Goal: Check status

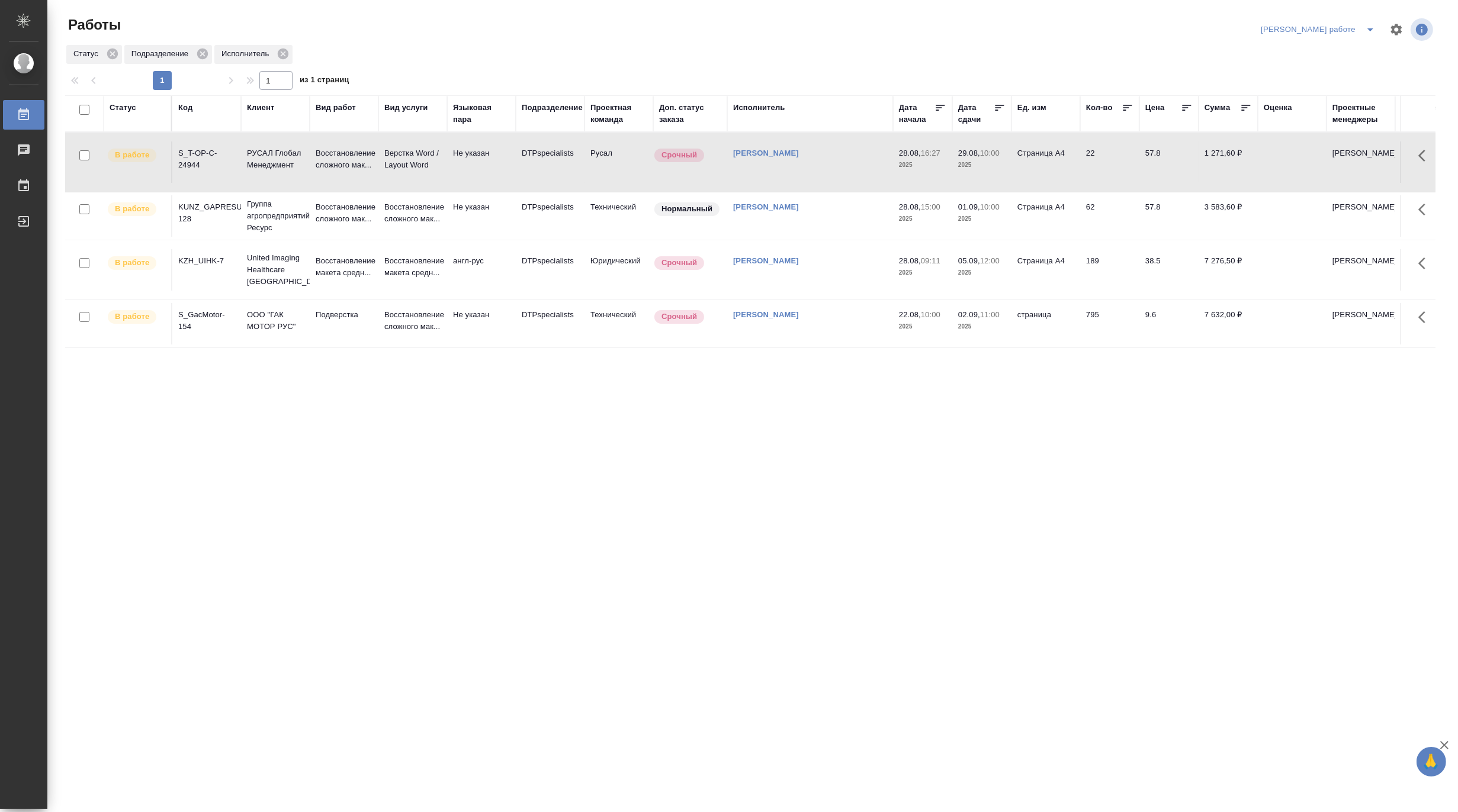
click at [312, 158] on td "Восстановление сложного мак..." at bounding box center [344, 162] width 69 height 42
click at [339, 279] on p "Восстановление макета средн..." at bounding box center [343, 267] width 57 height 24
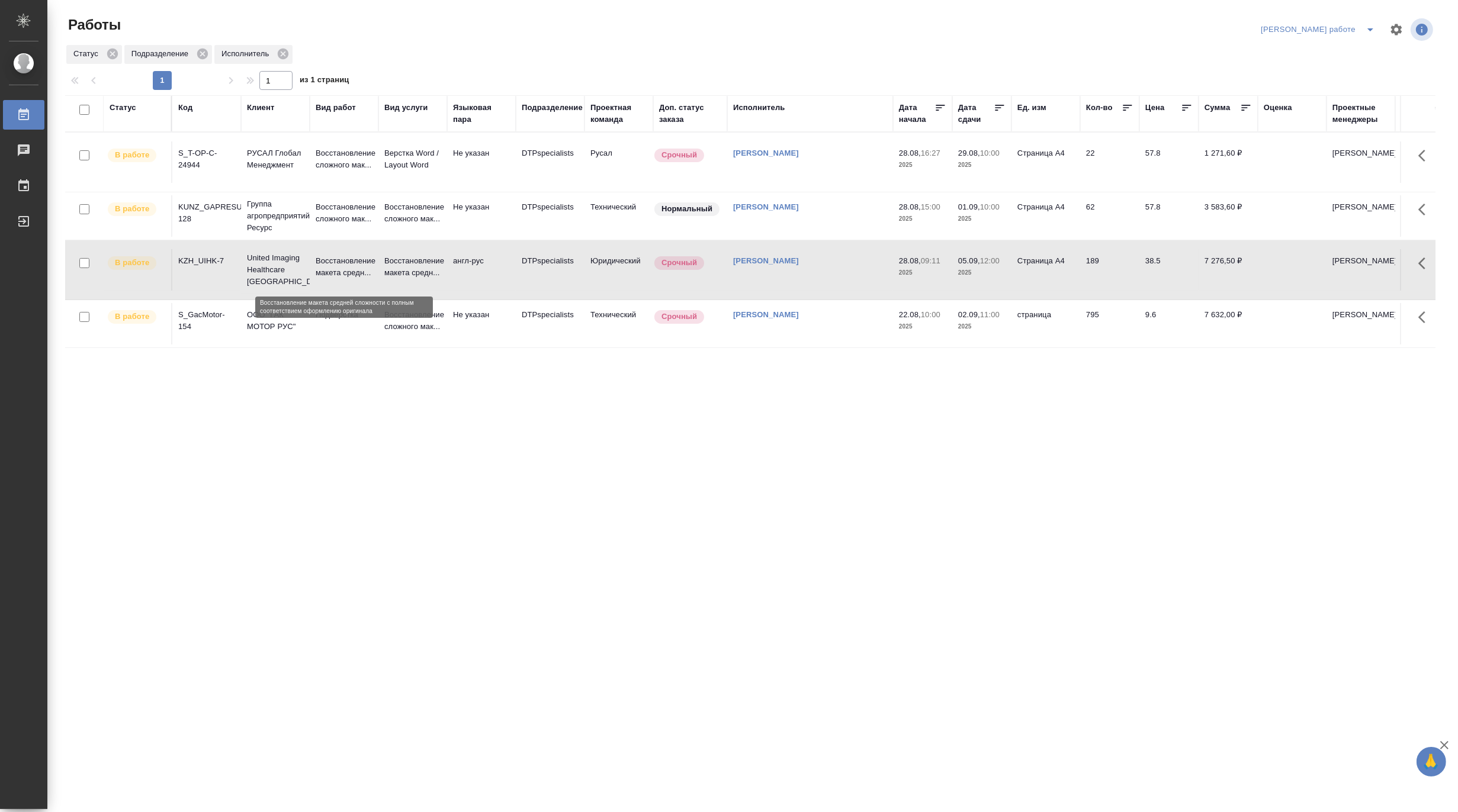
click at [339, 279] on p "Восстановление макета средн..." at bounding box center [343, 267] width 57 height 24
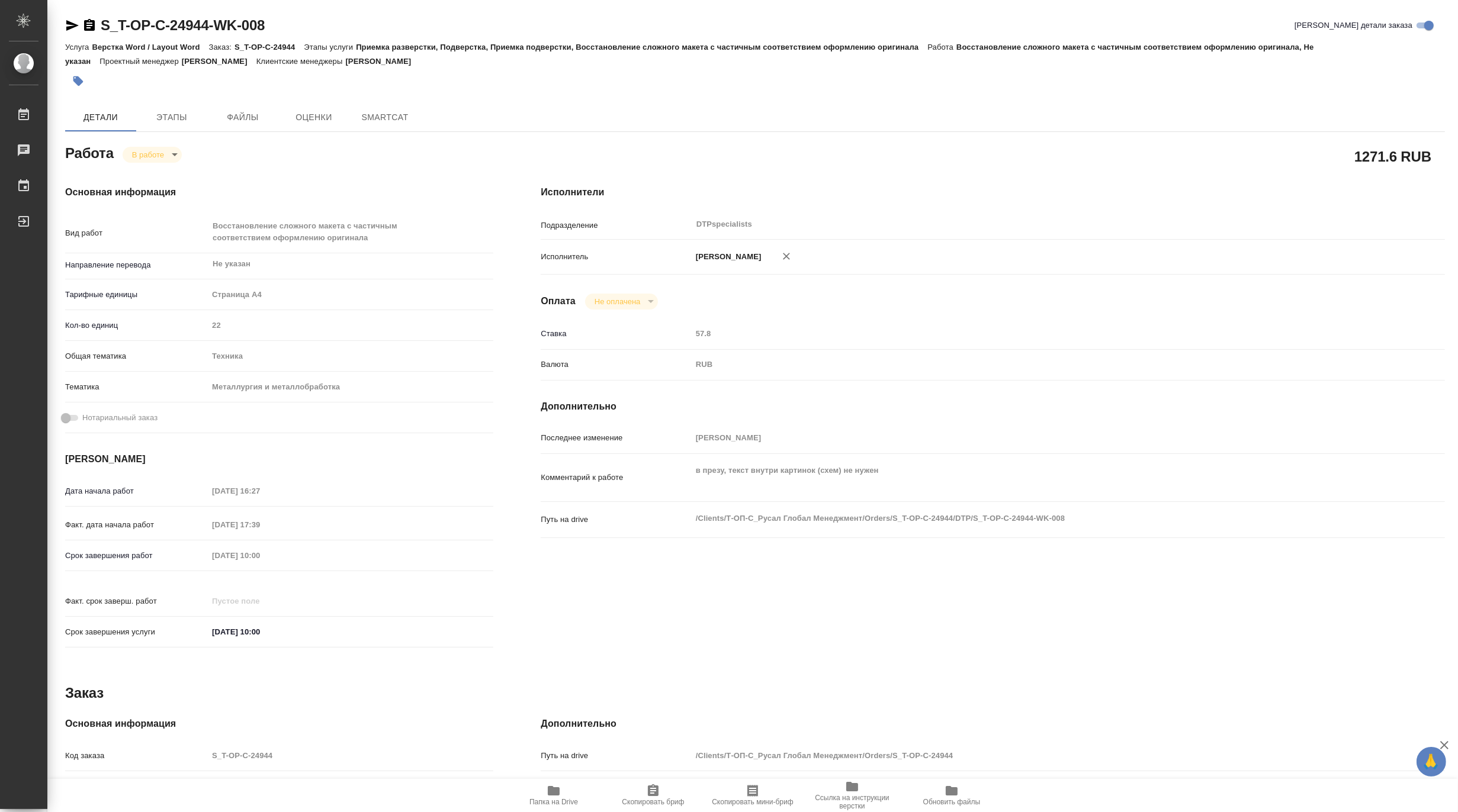
type textarea "x"
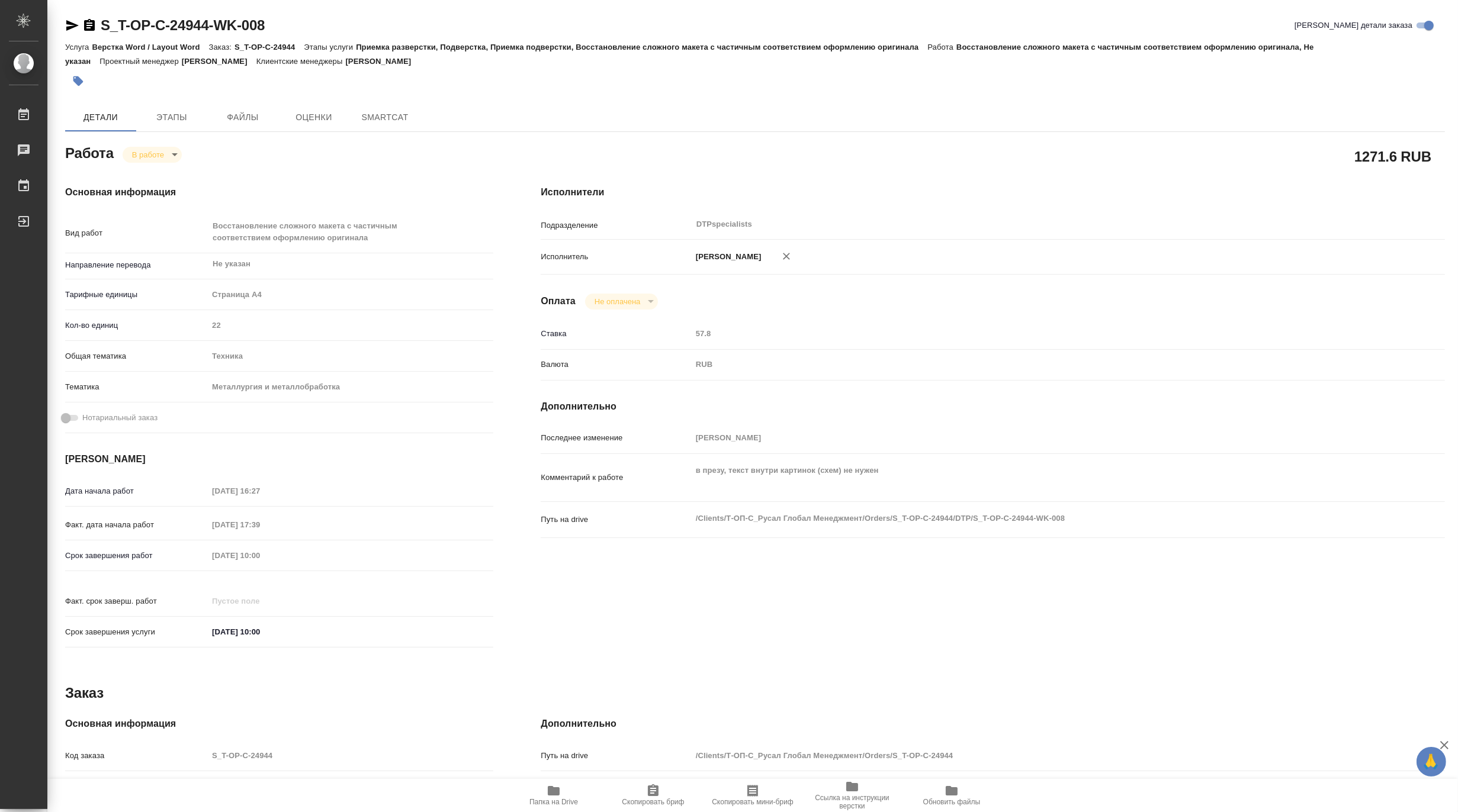
type textarea "x"
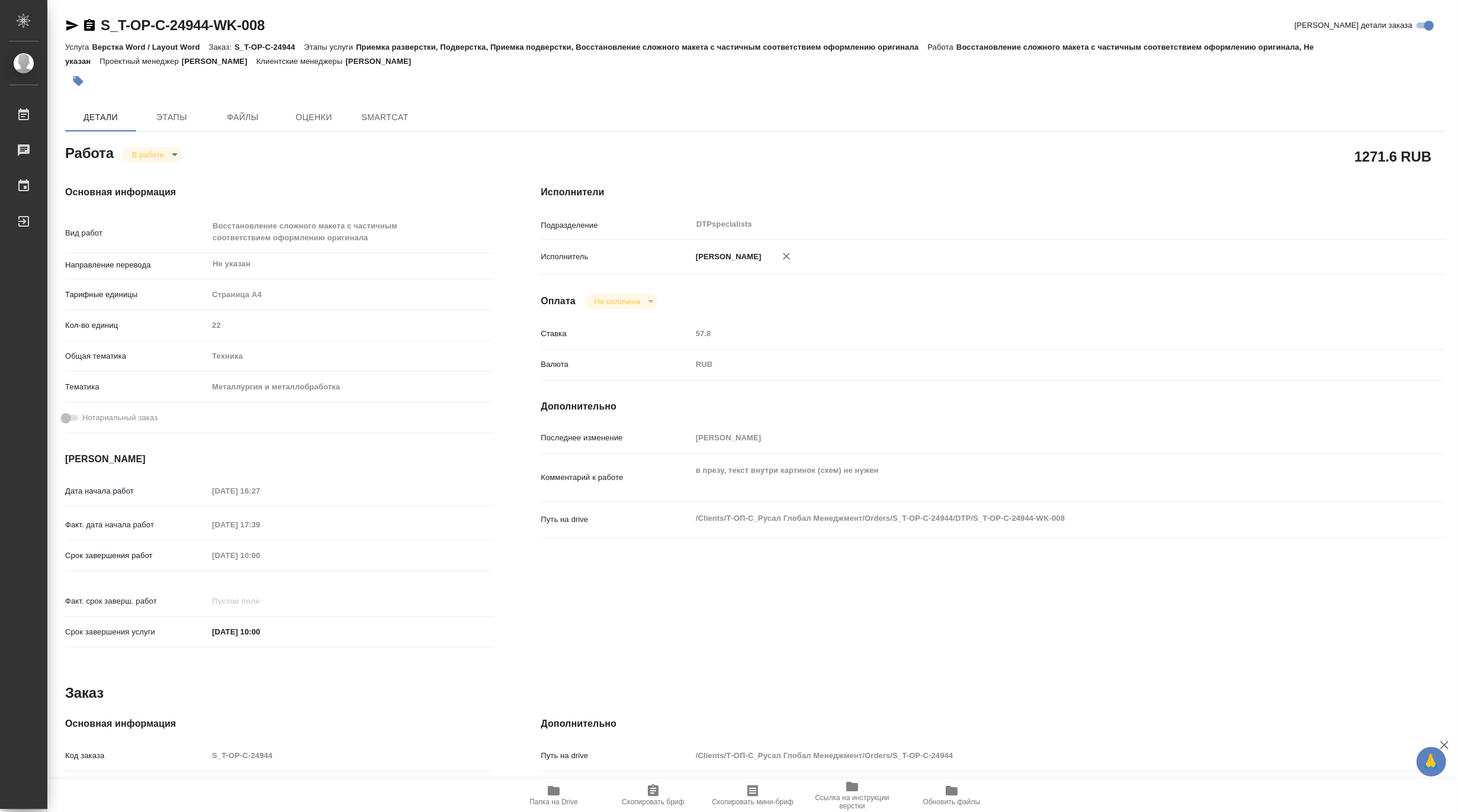
type textarea "x"
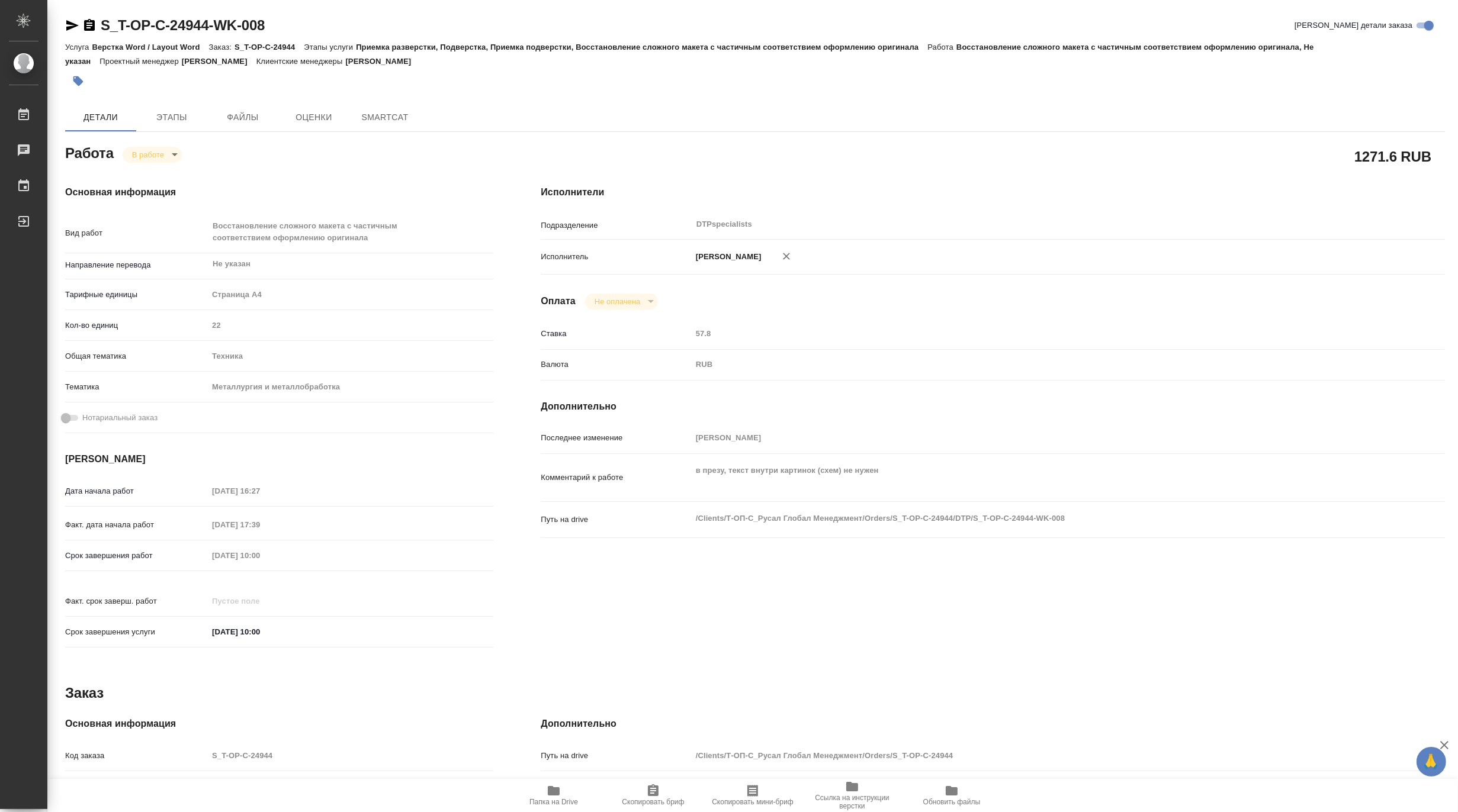
type textarea "x"
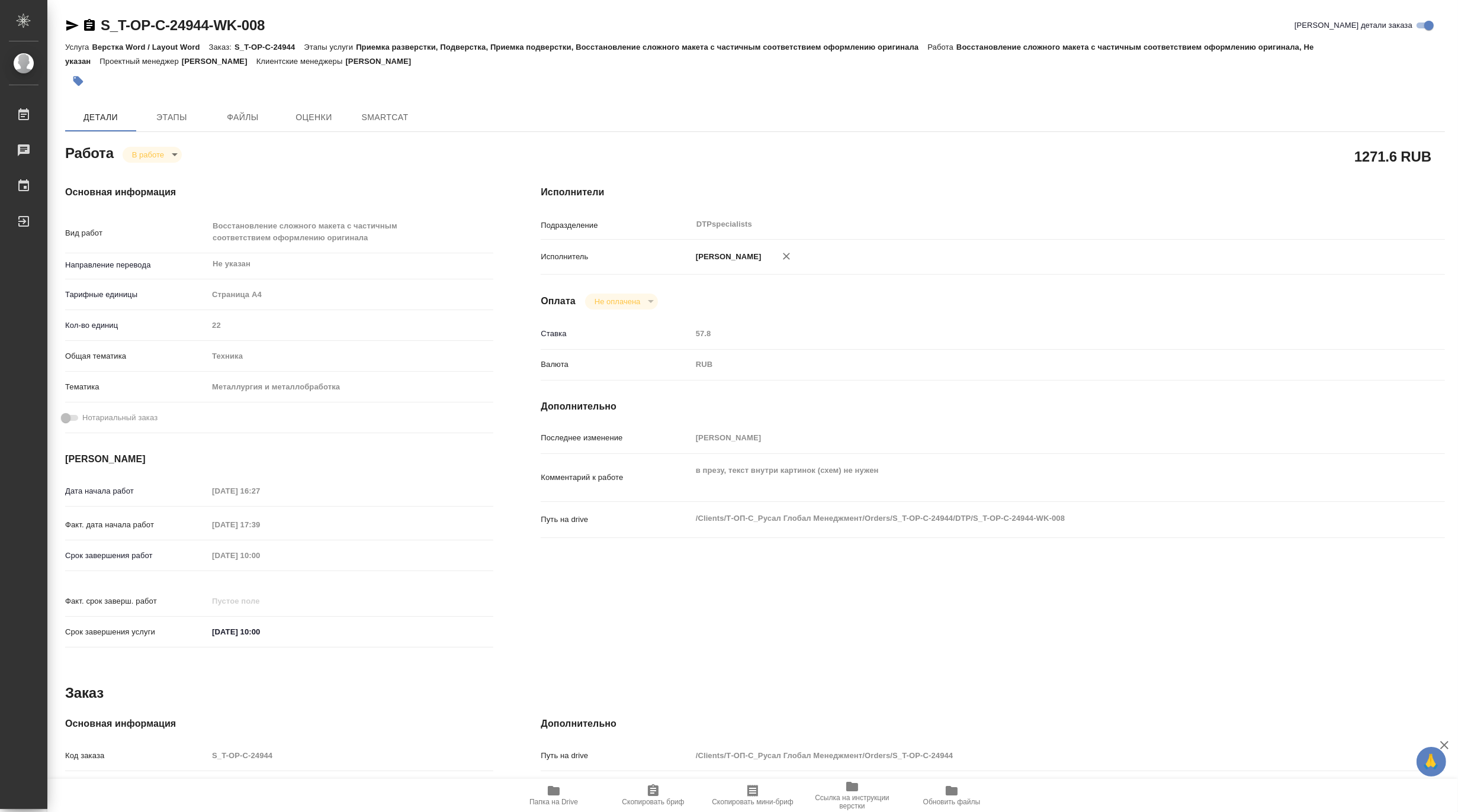
type textarea "x"
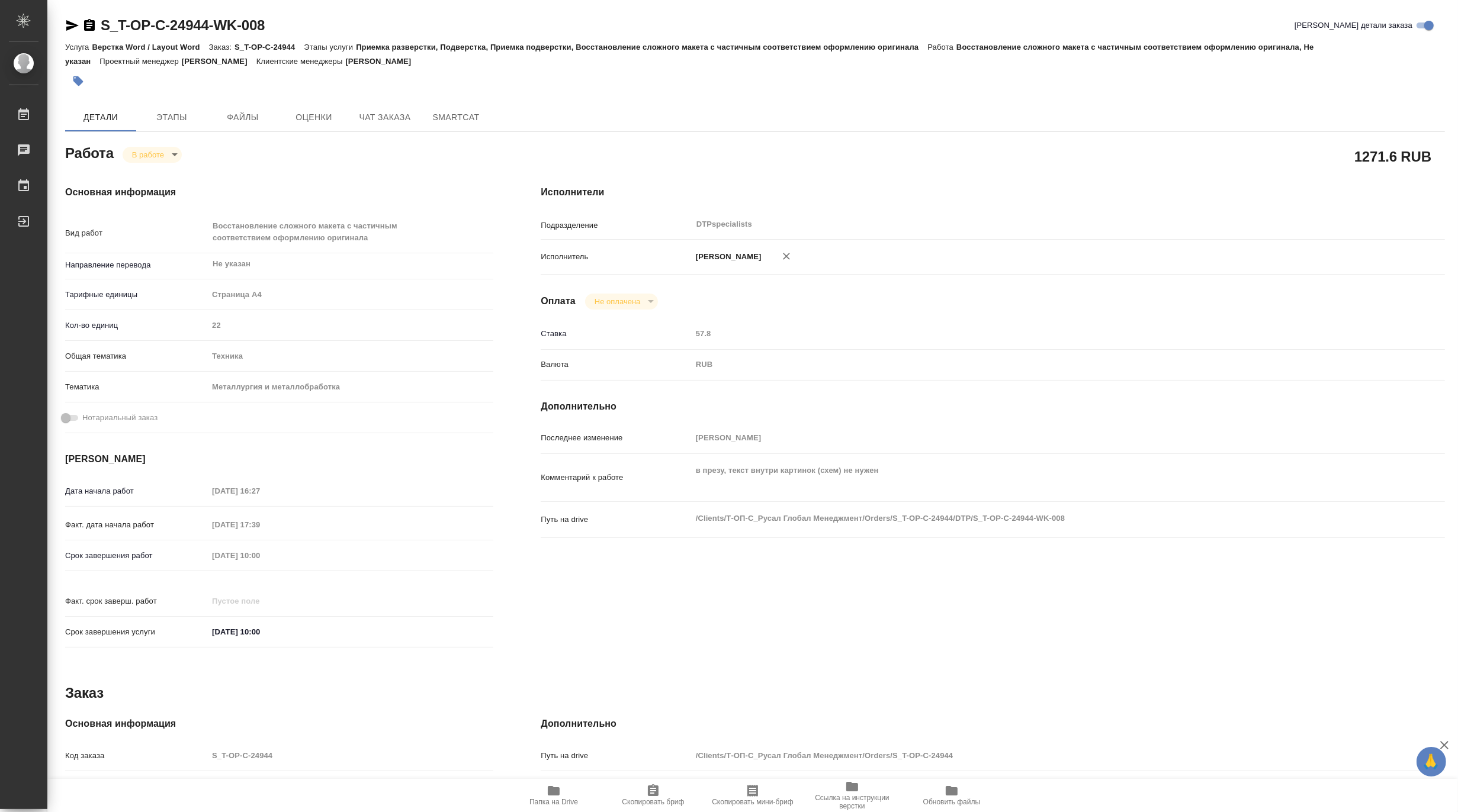
type textarea "x"
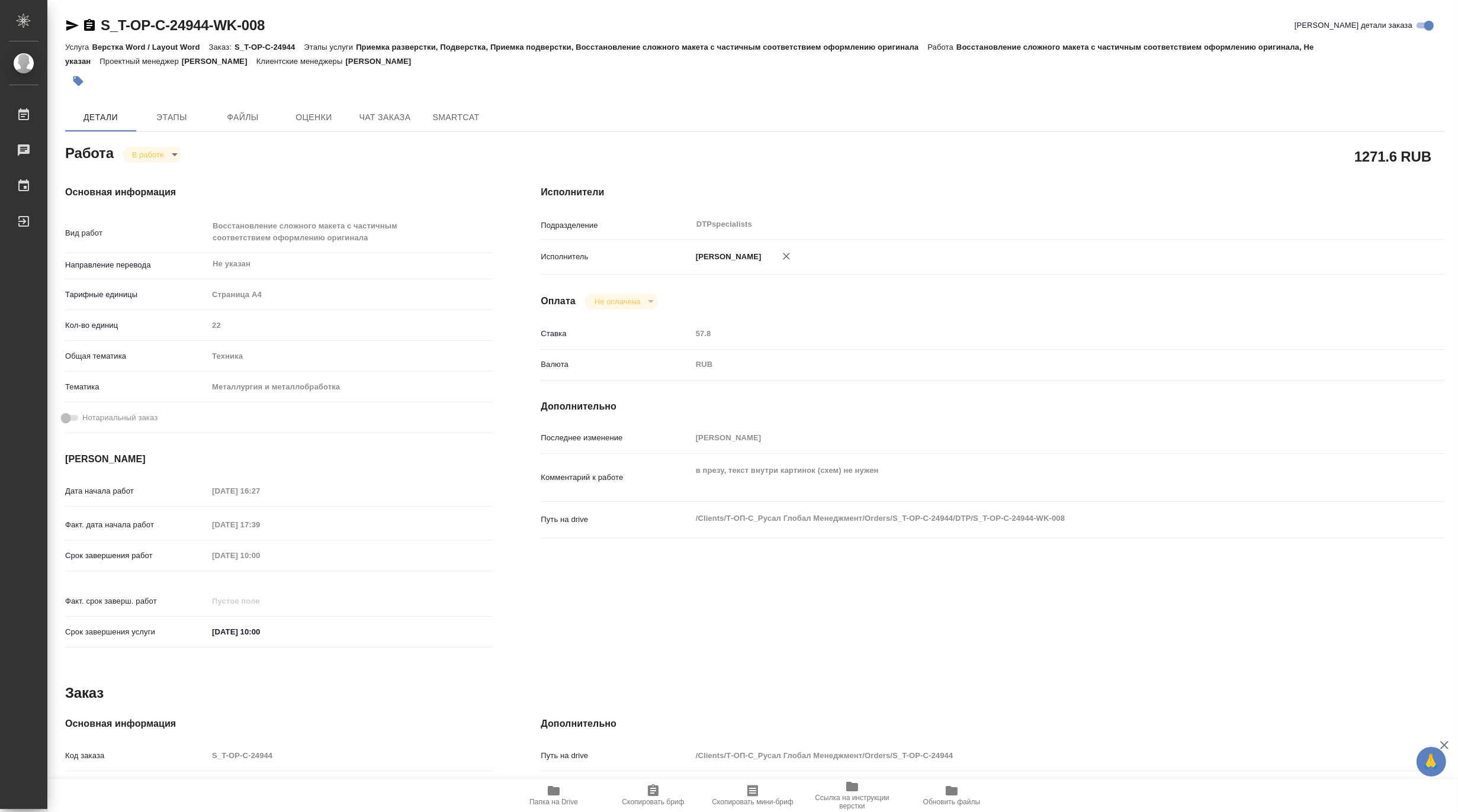
type textarea "x"
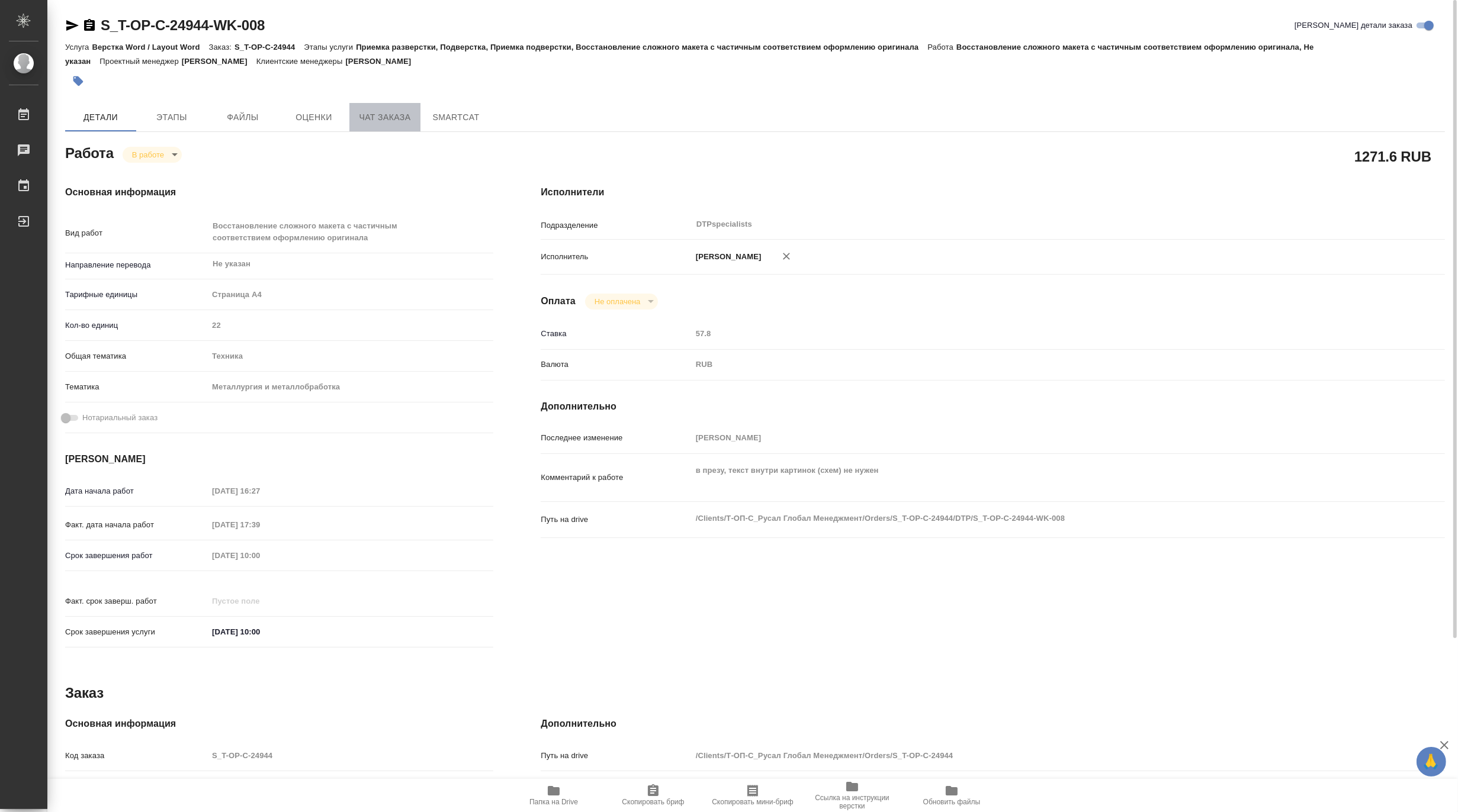
click at [370, 121] on span "Чат заказа" at bounding box center [384, 117] width 57 height 15
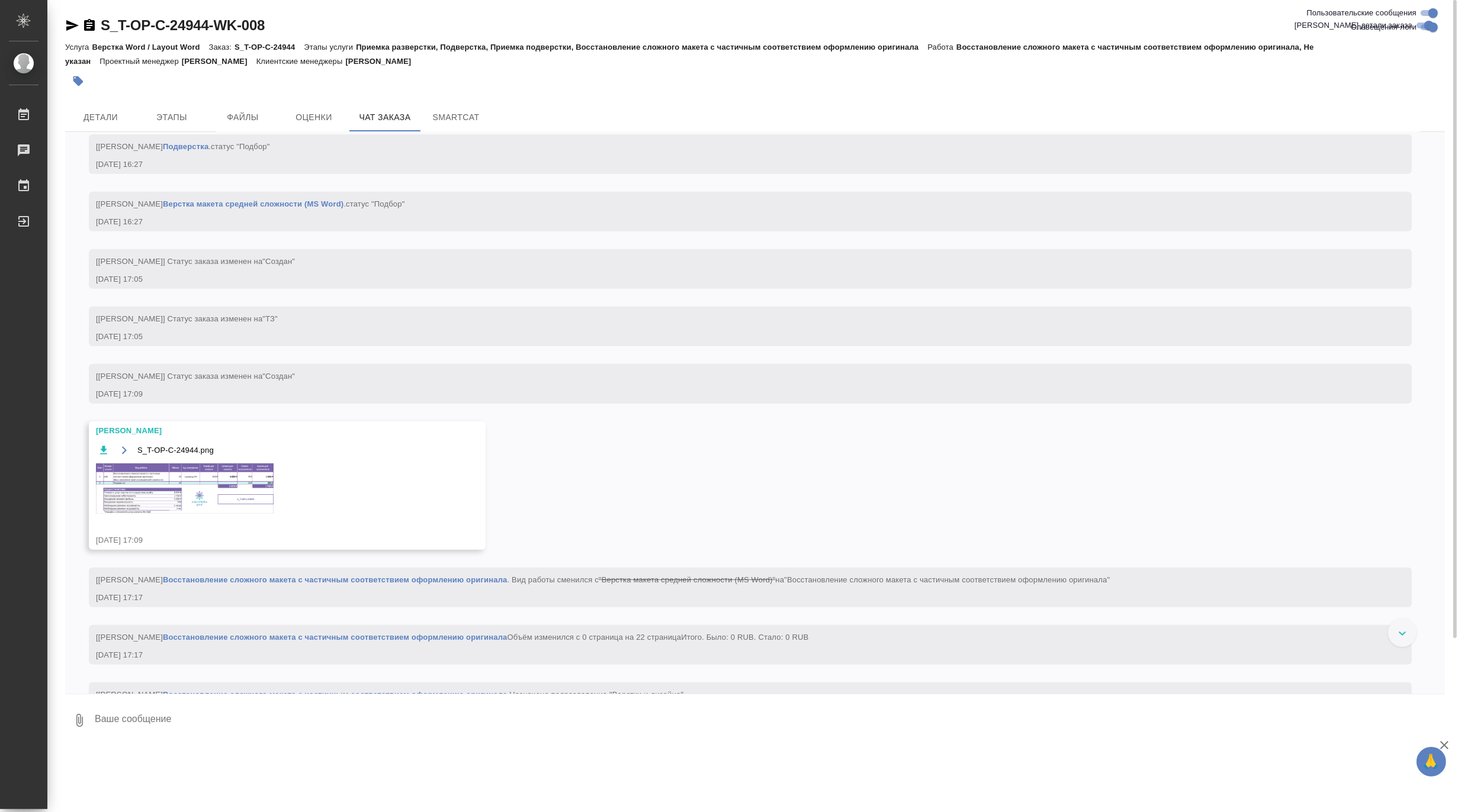
scroll to position [764, 0]
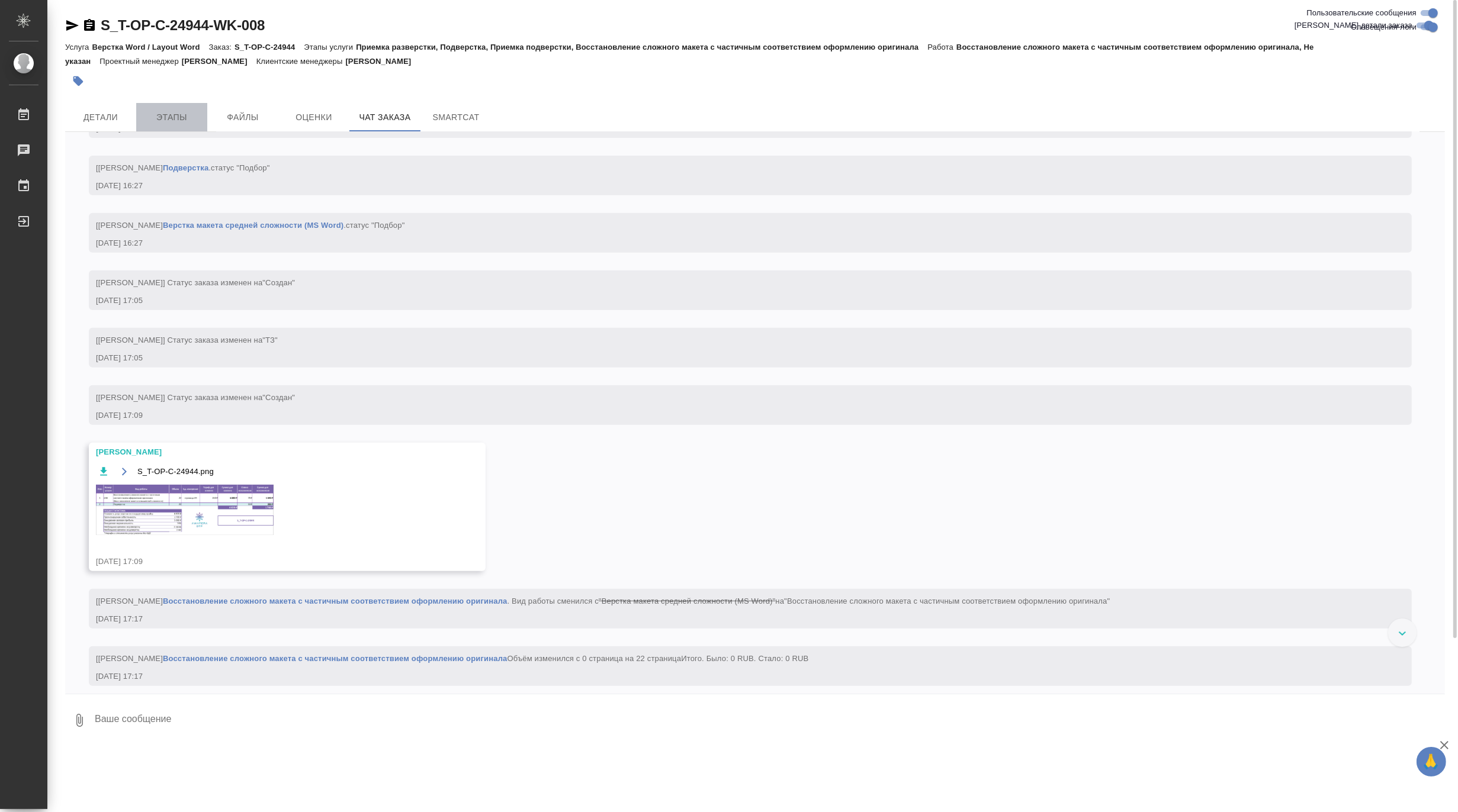
click at [175, 117] on span "Этапы" at bounding box center [171, 117] width 57 height 15
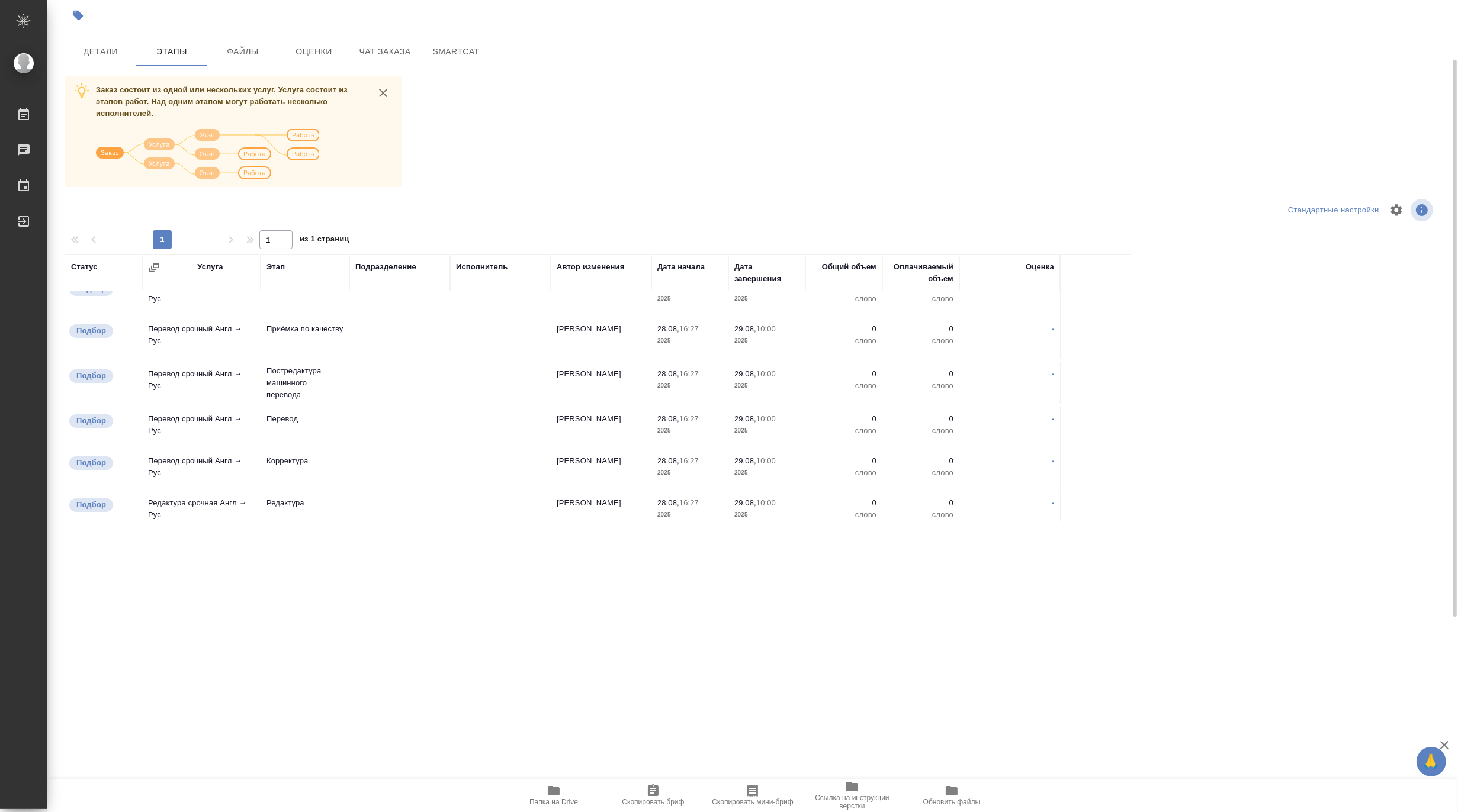
scroll to position [204, 0]
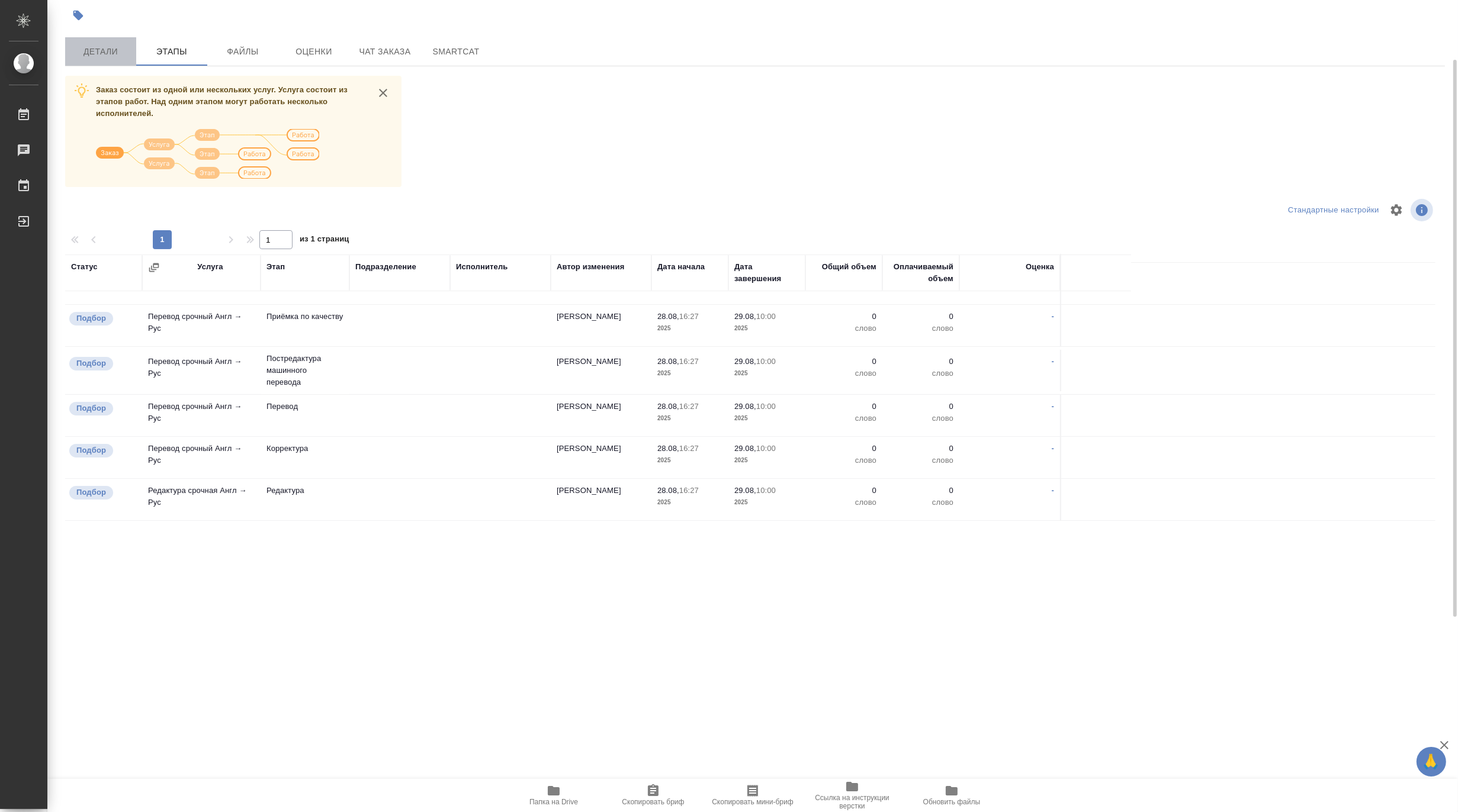
click at [108, 51] on span "Детали" at bounding box center [100, 51] width 57 height 15
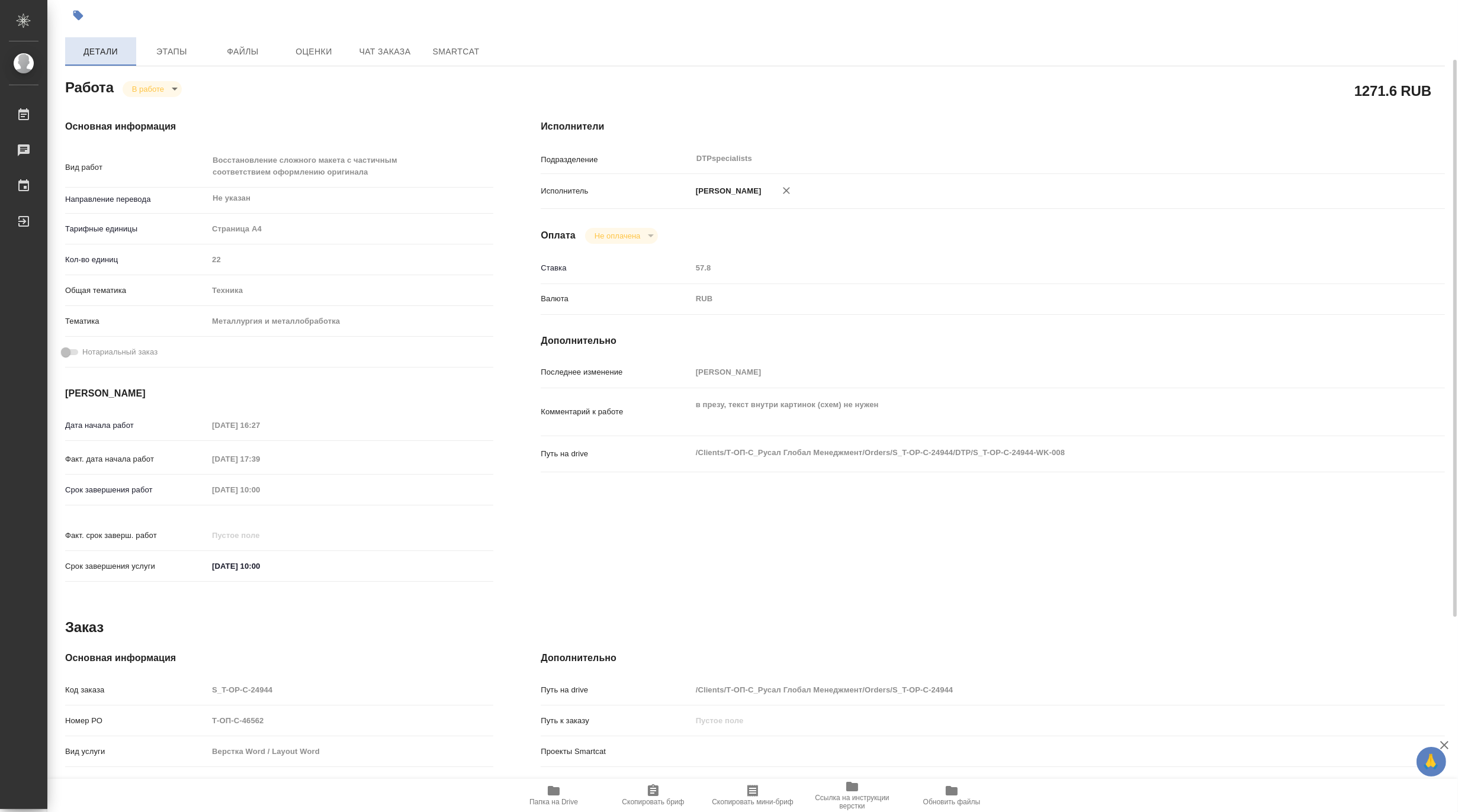
type textarea "x"
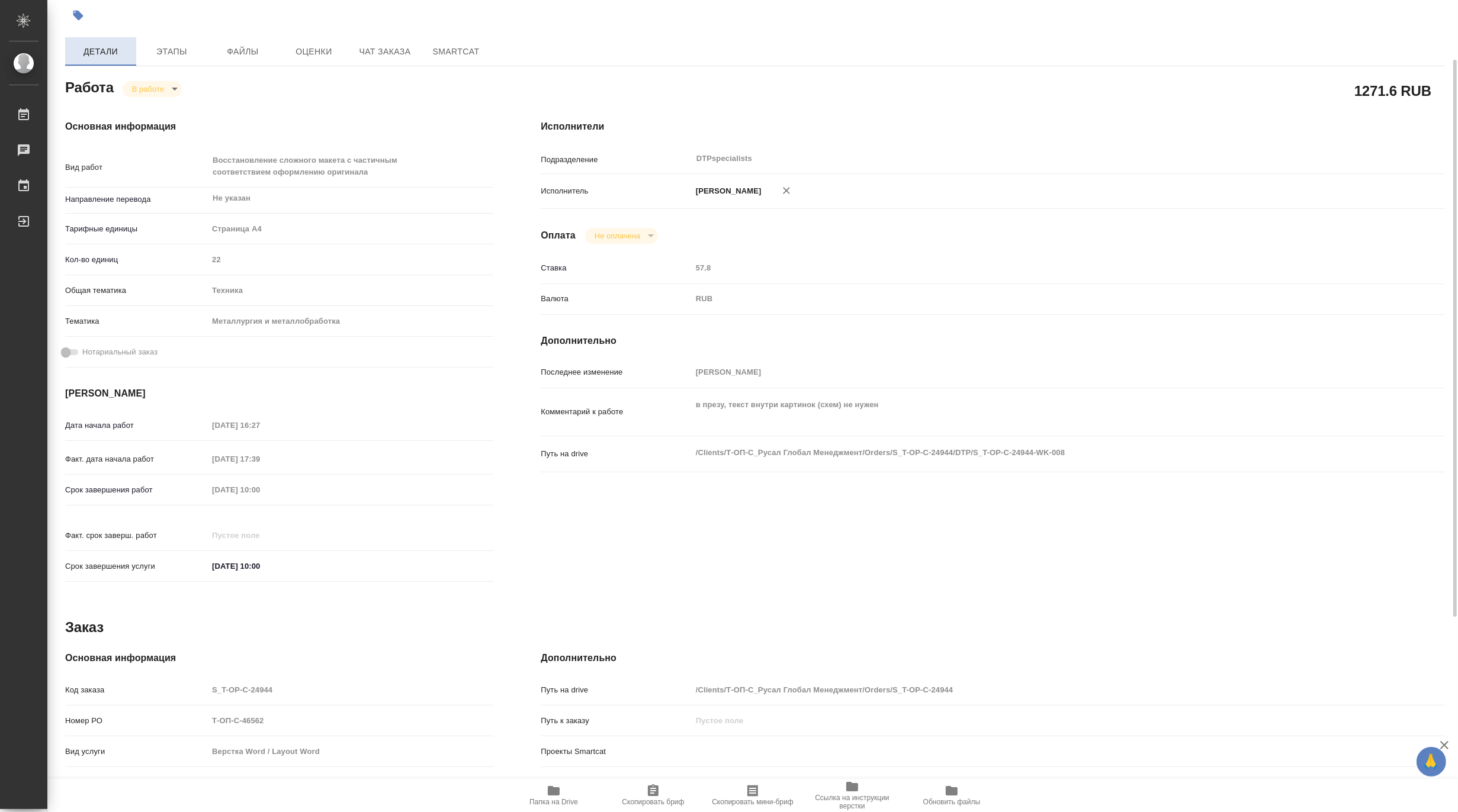
type textarea "x"
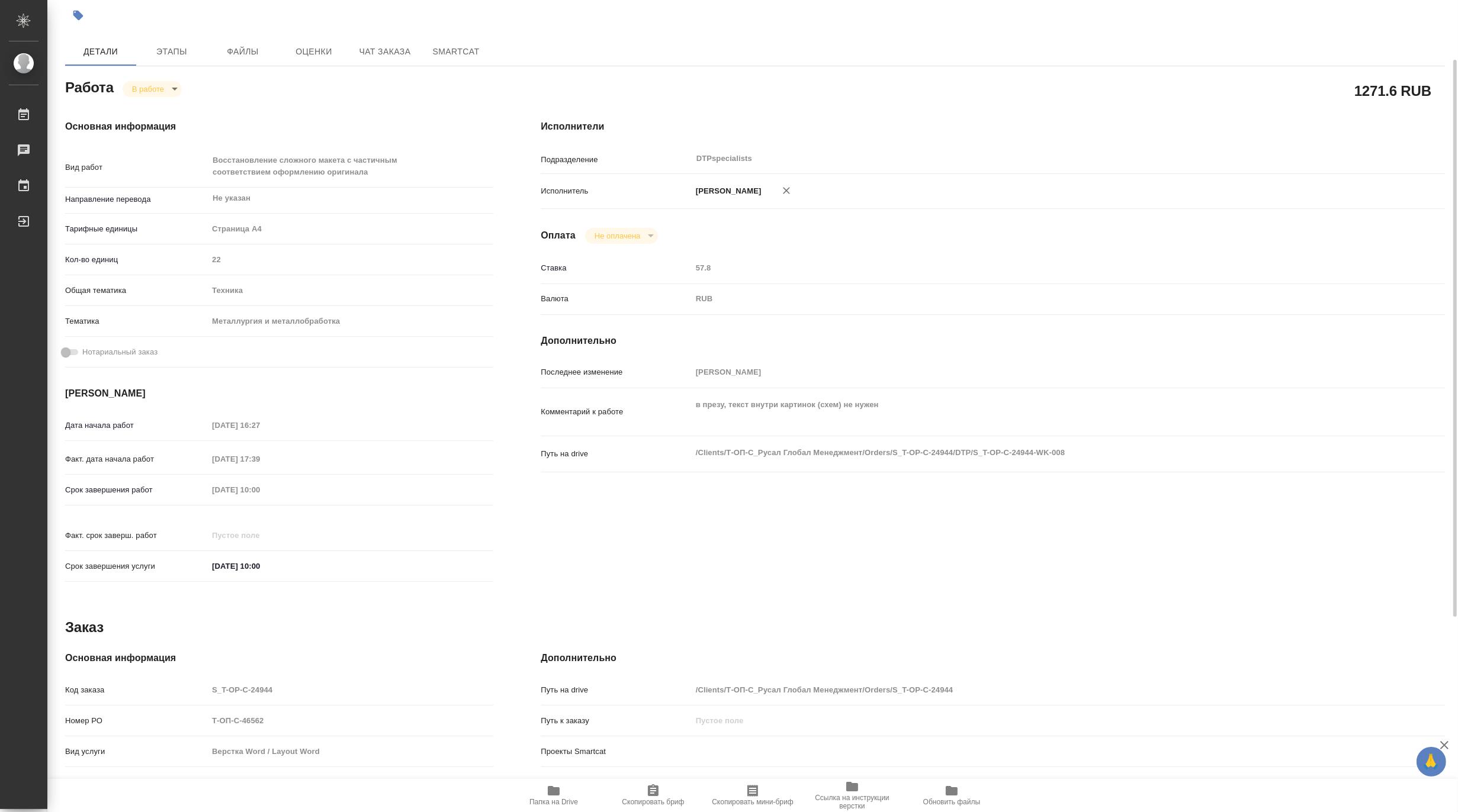
type textarea "x"
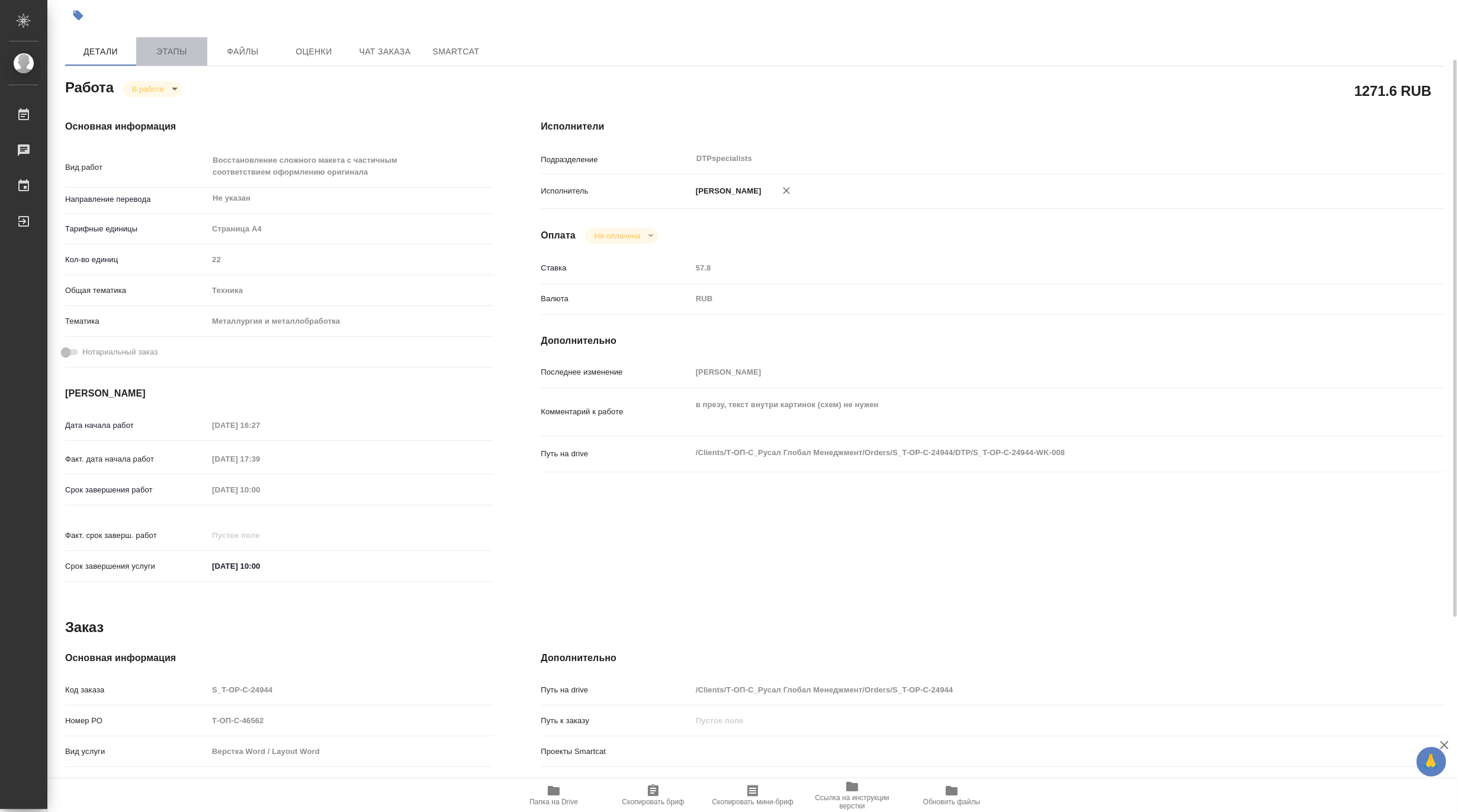
drag, startPoint x: 179, startPoint y: 44, endPoint x: 185, endPoint y: 56, distance: 13.4
click at [179, 45] on span "Этапы" at bounding box center [171, 51] width 57 height 15
